Goal: Information Seeking & Learning: Learn about a topic

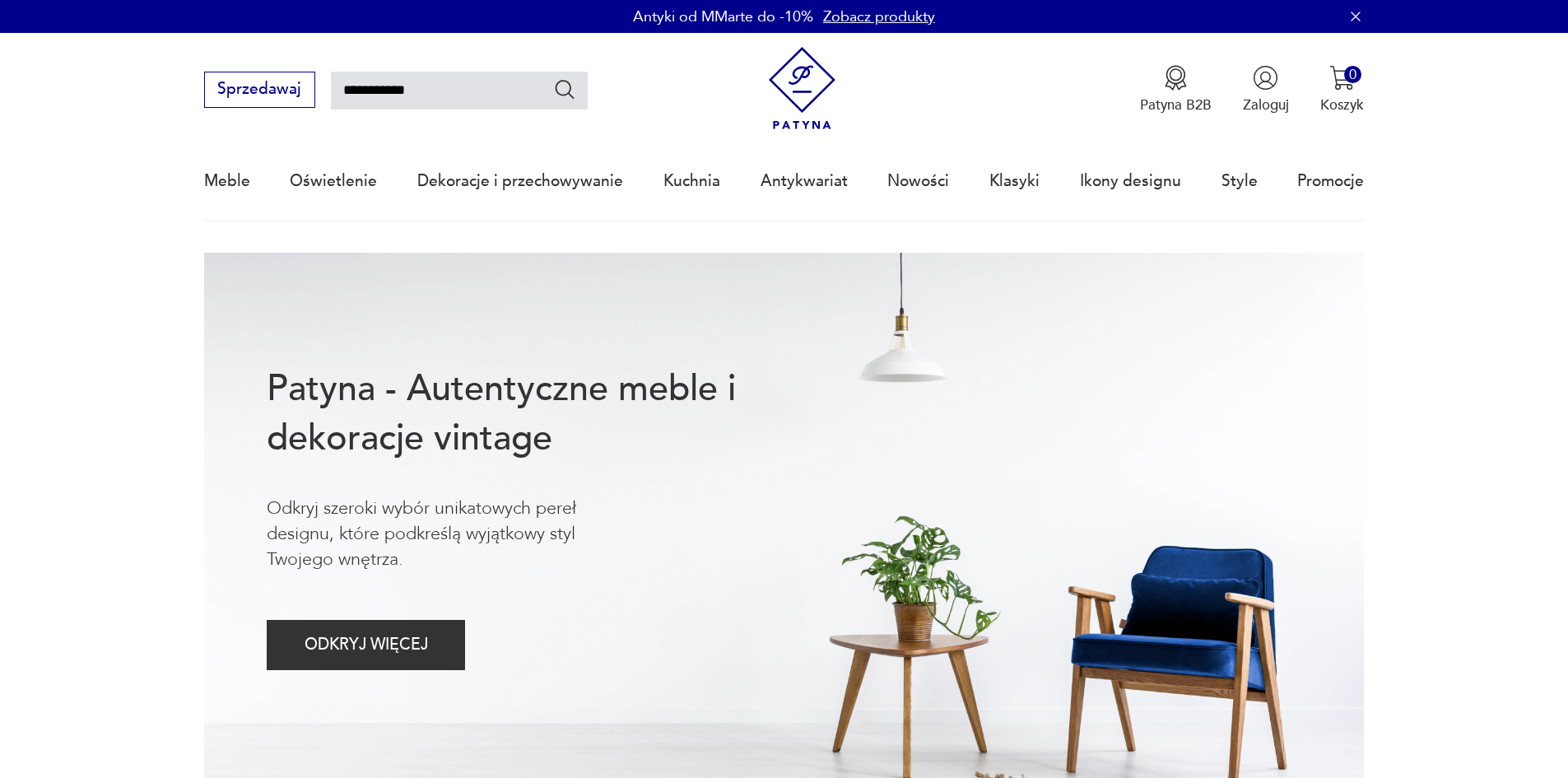
type input "**********"
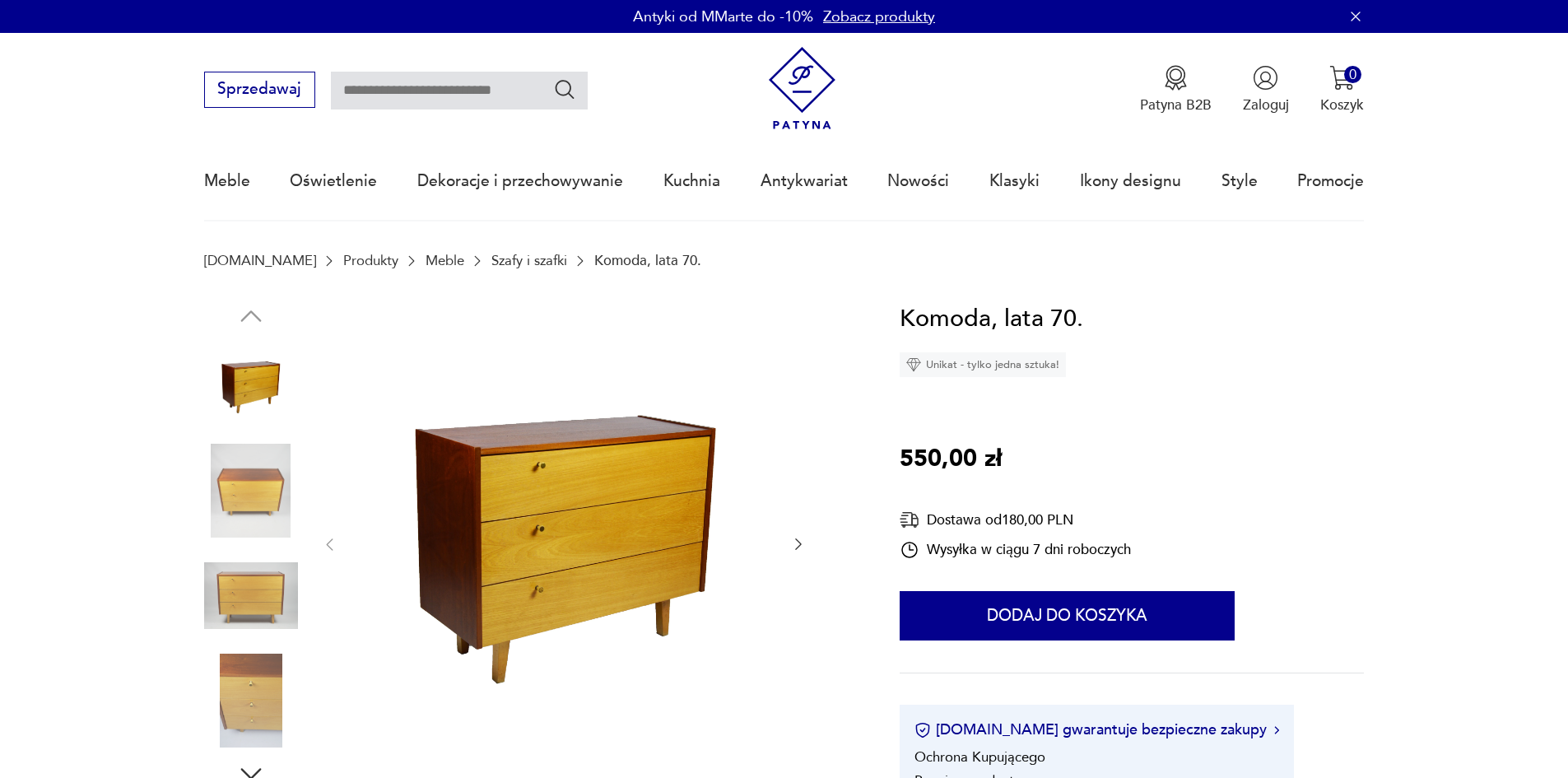
click at [414, 92] on input "text" at bounding box center [459, 90] width 257 height 38
type input "**********"
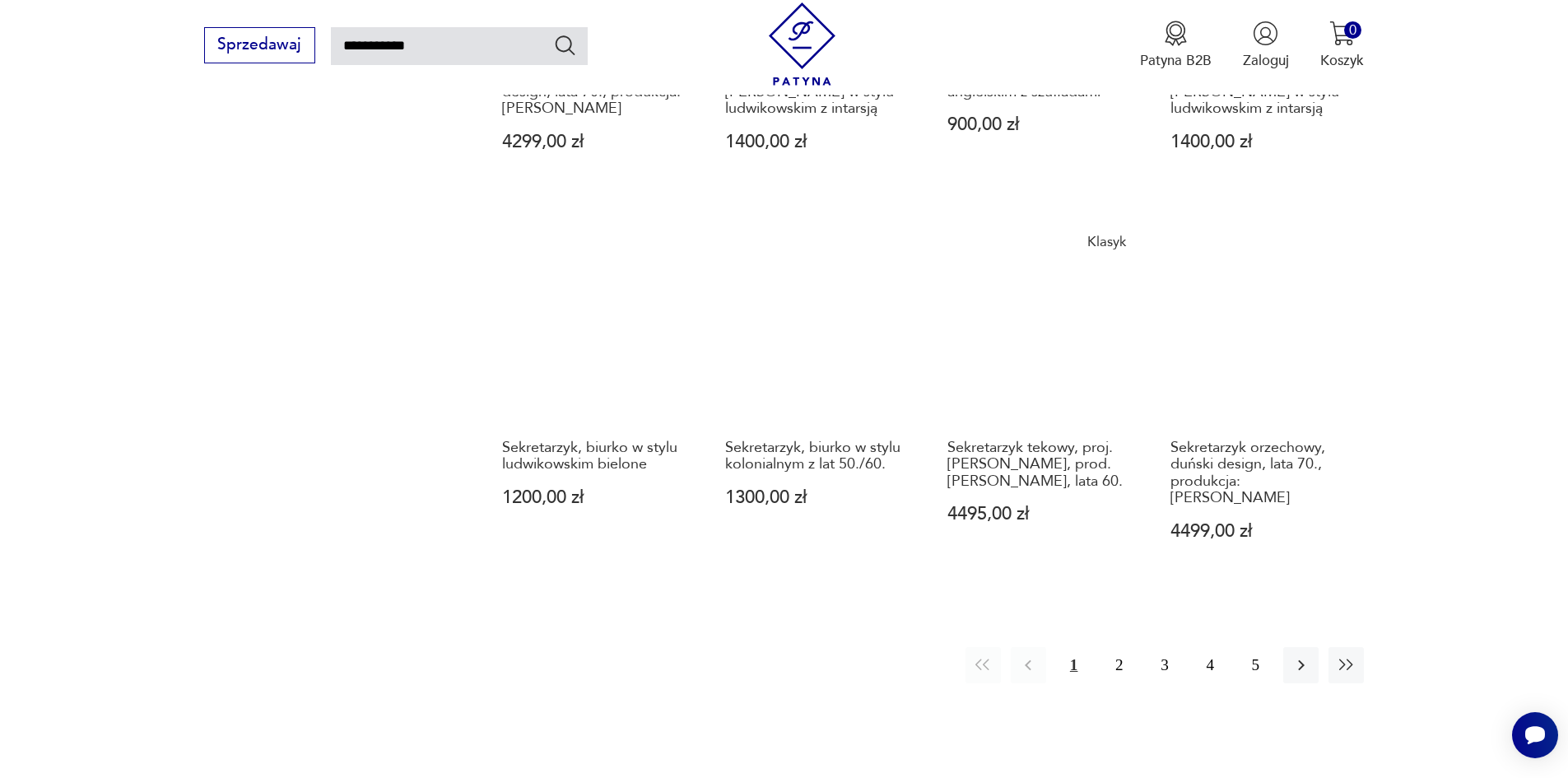
scroll to position [1358, 0]
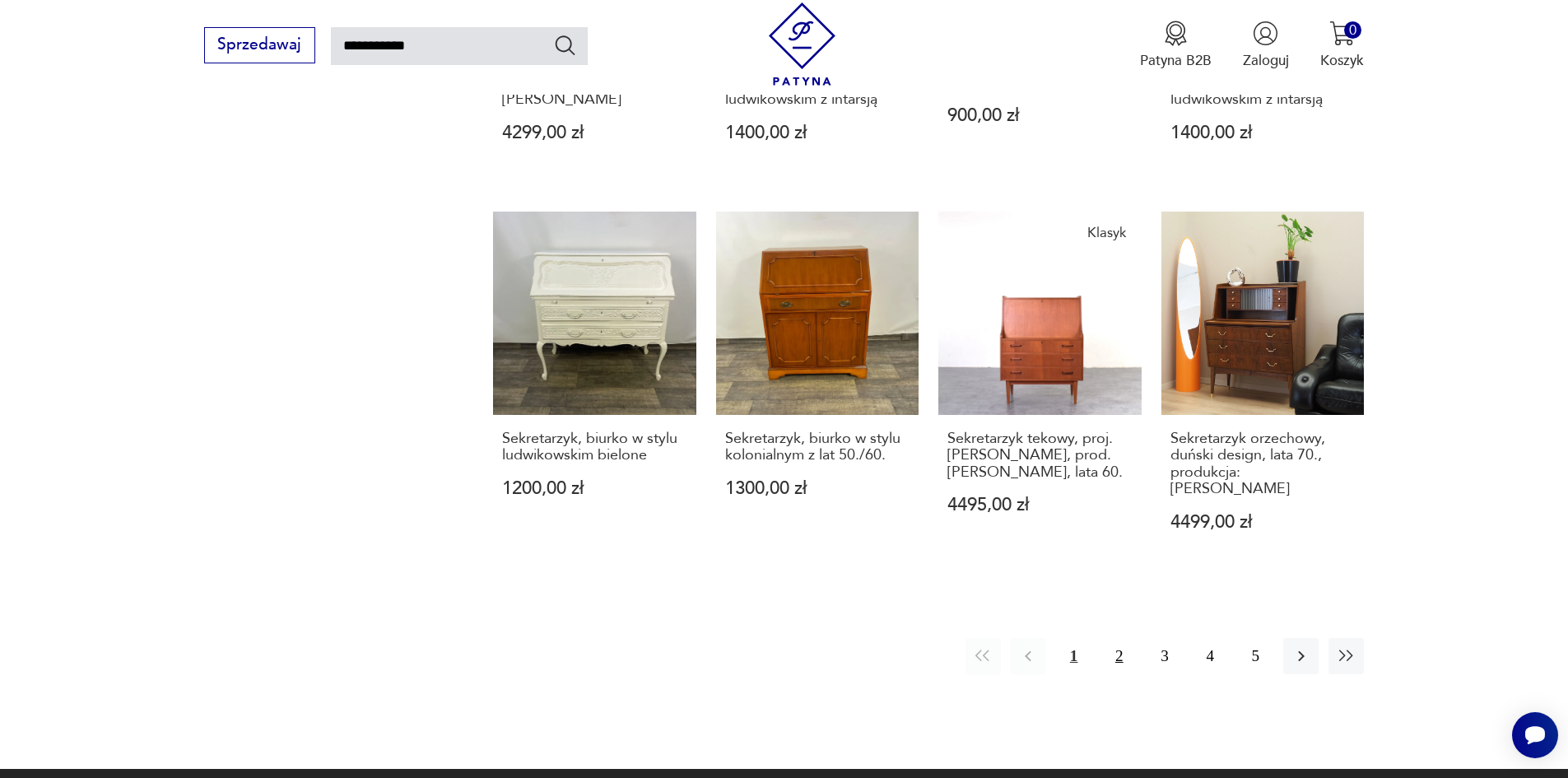
click at [1118, 642] on button "2" at bounding box center [1119, 655] width 36 height 36
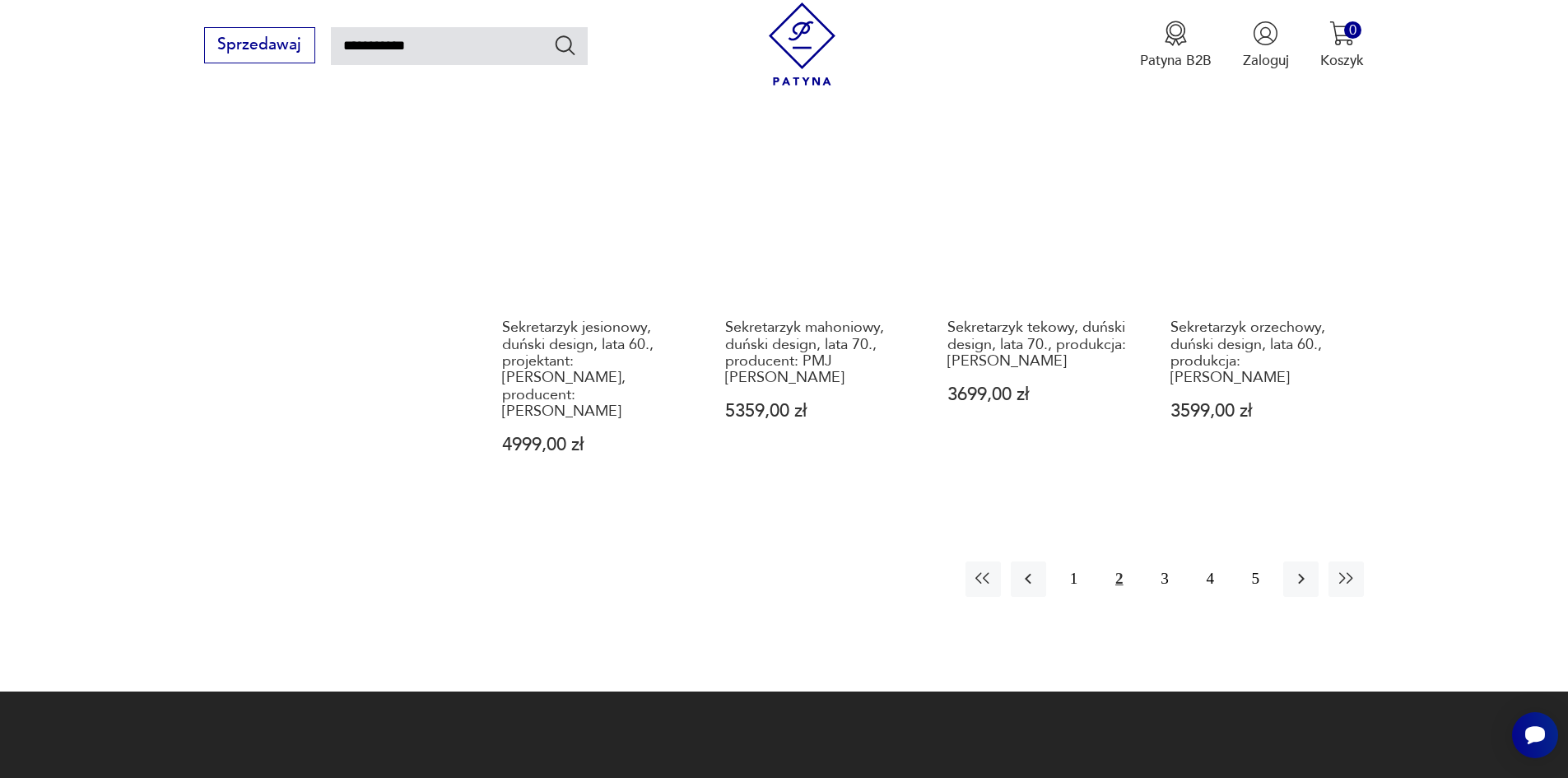
scroll to position [1462, 0]
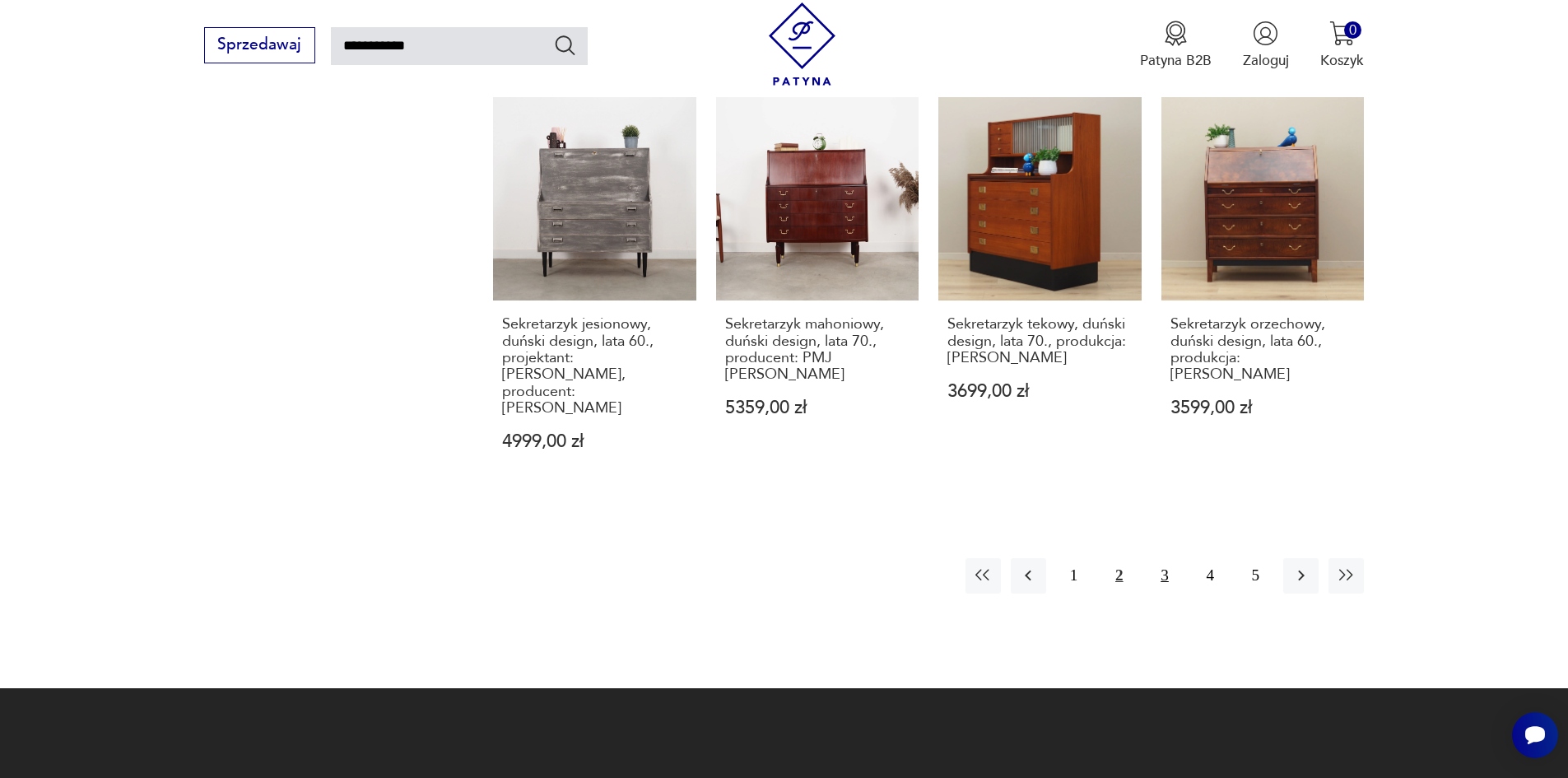
click at [1161, 558] on button "3" at bounding box center [1164, 575] width 36 height 36
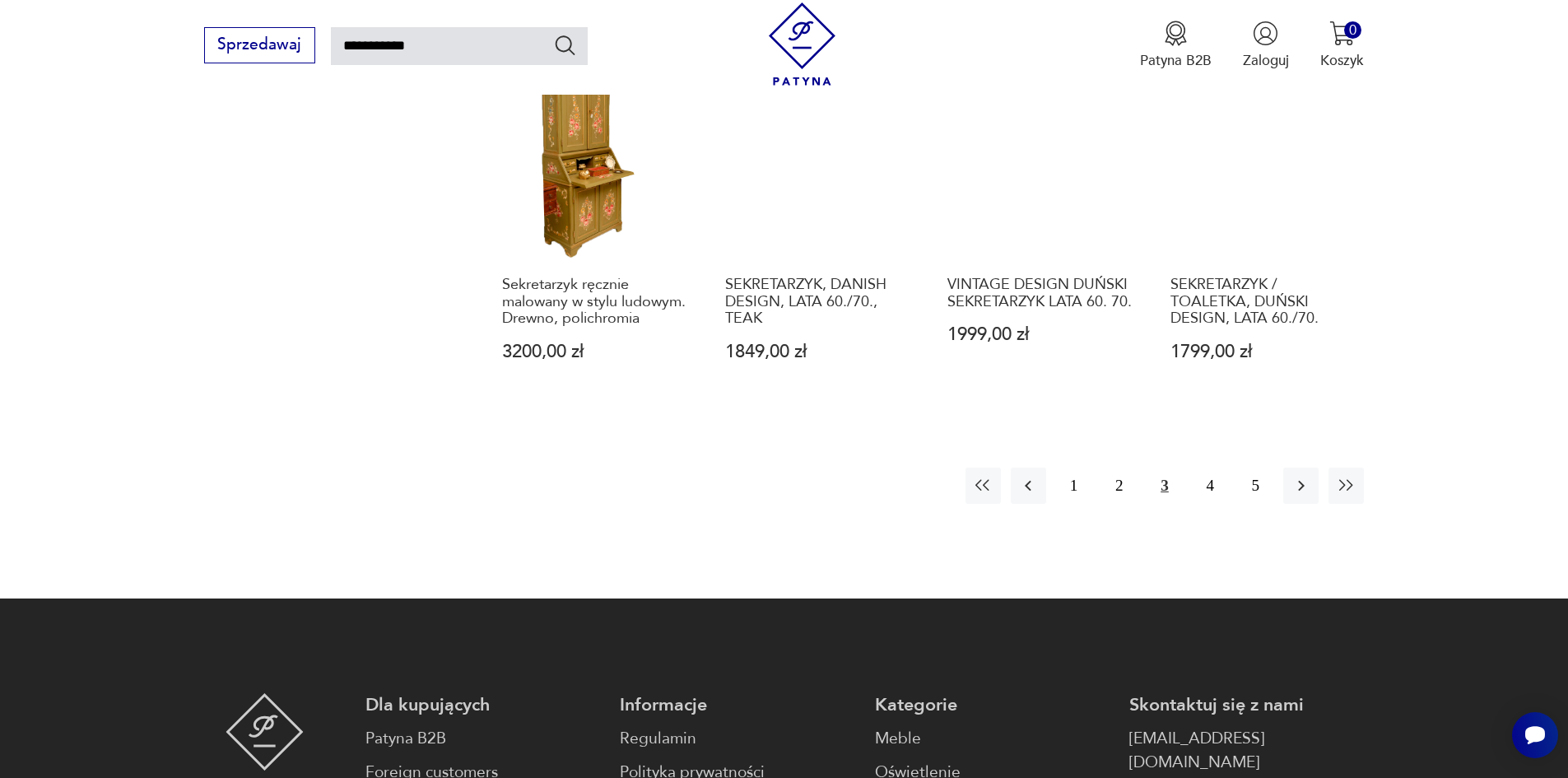
scroll to position [1541, 0]
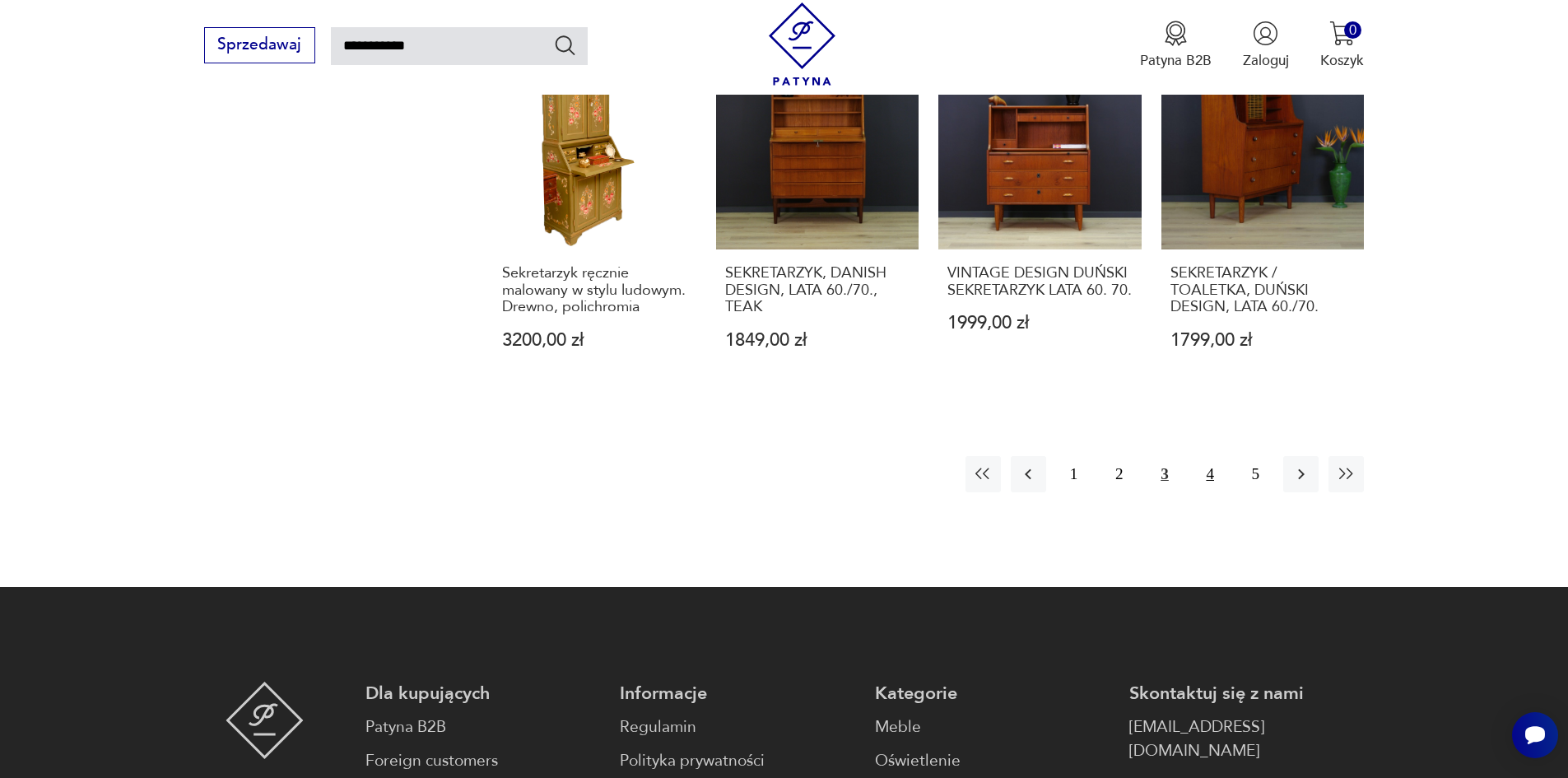
click at [1212, 456] on button "4" at bounding box center [1210, 474] width 36 height 36
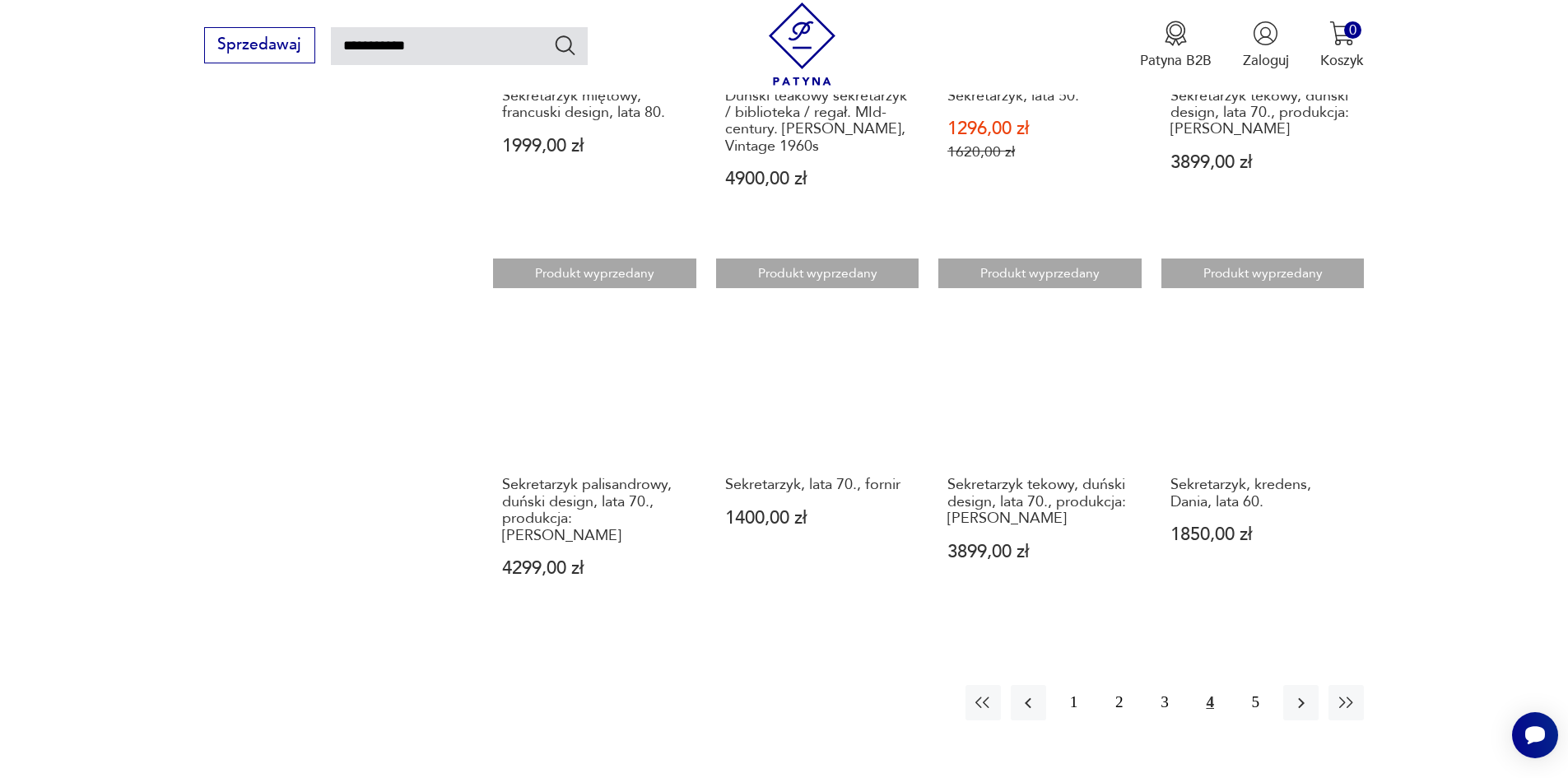
scroll to position [1310, 0]
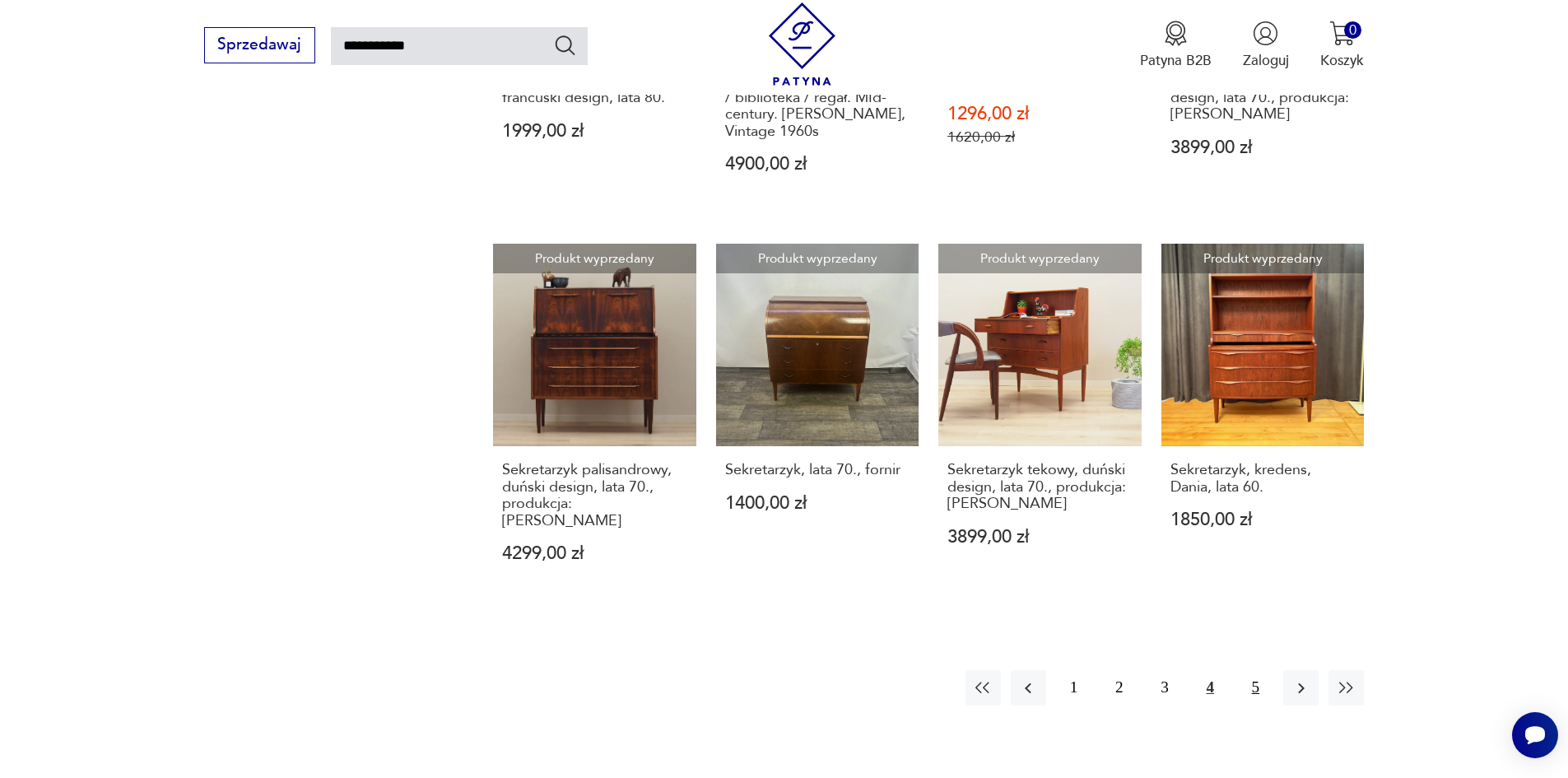
click at [1252, 670] on button "5" at bounding box center [1255, 687] width 36 height 36
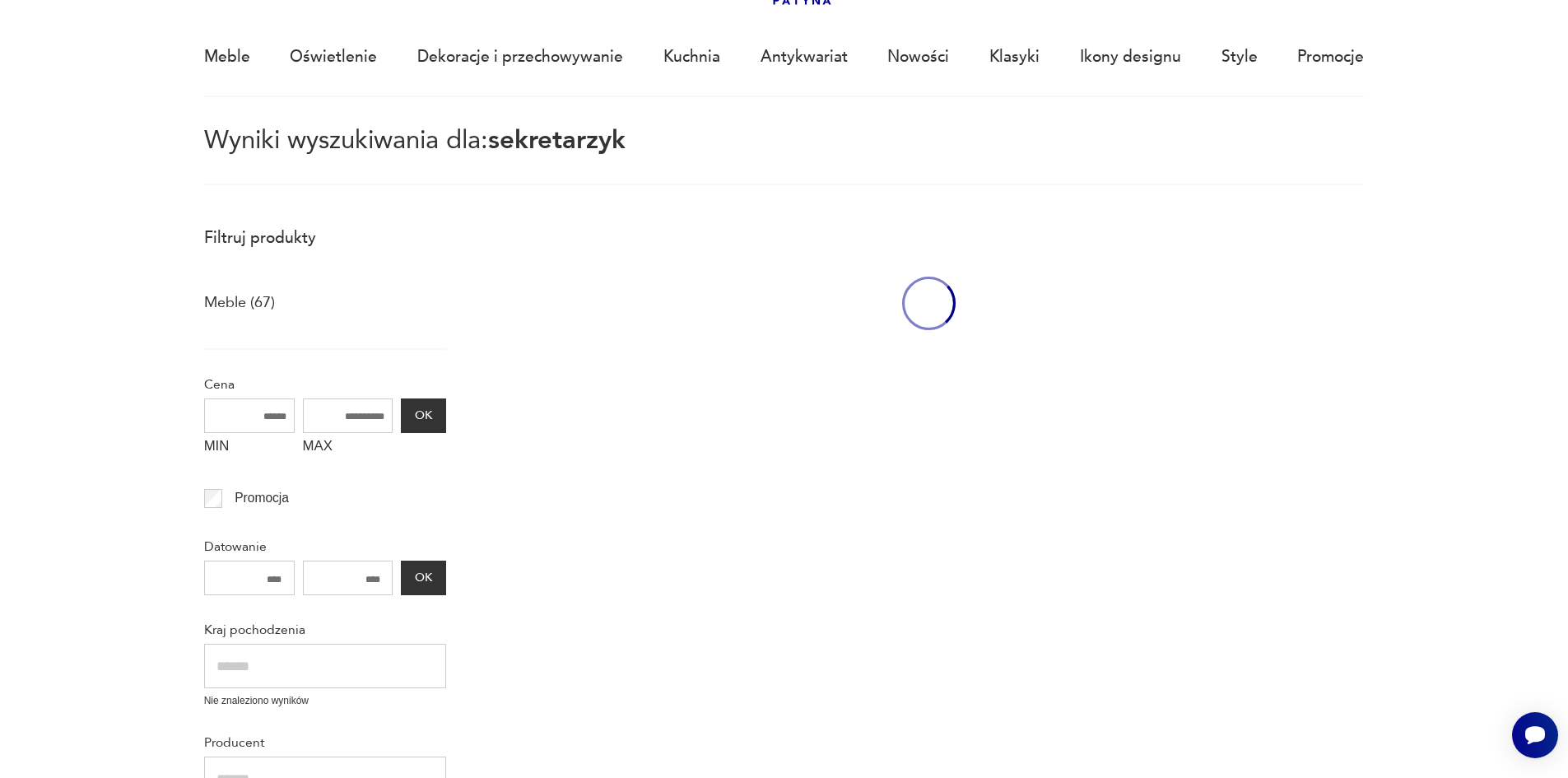
scroll to position [95, 0]
